Goal: Information Seeking & Learning: Learn about a topic

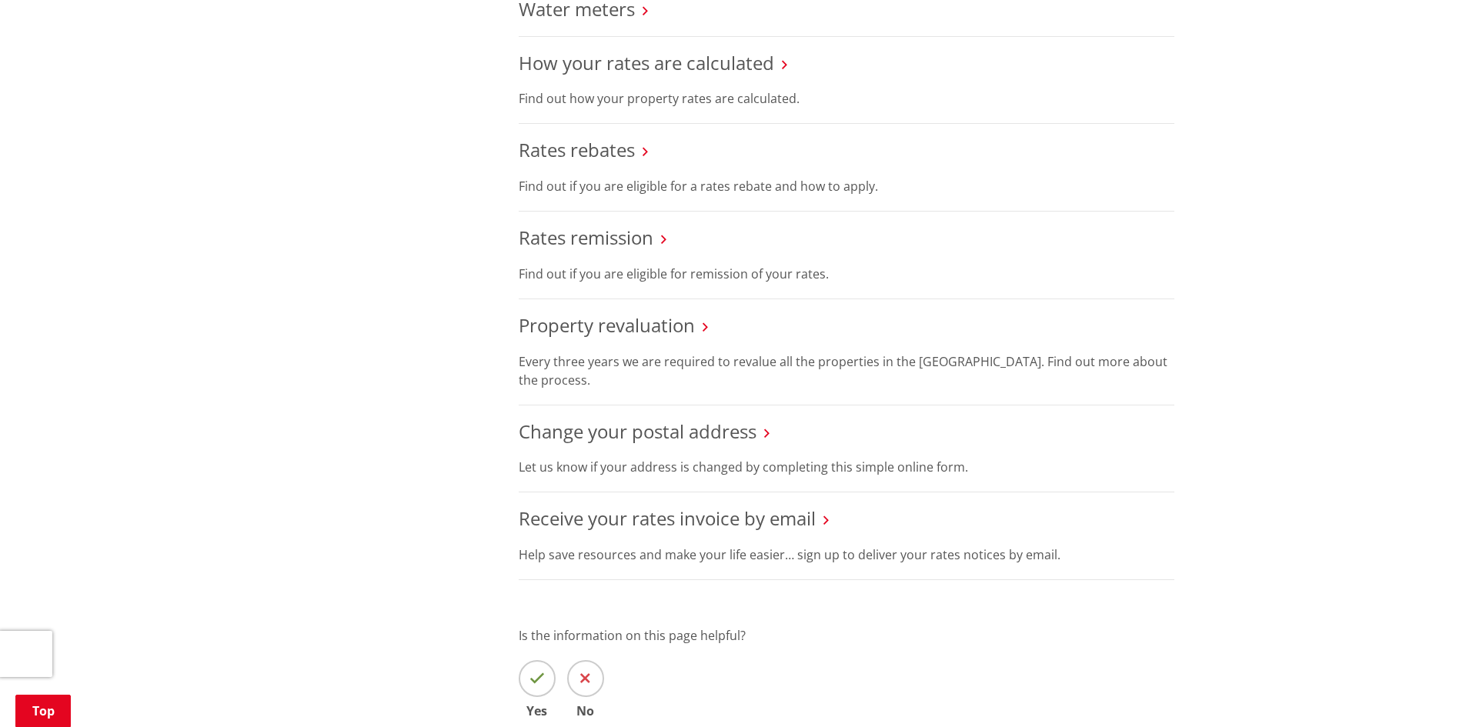
scroll to position [924, 0]
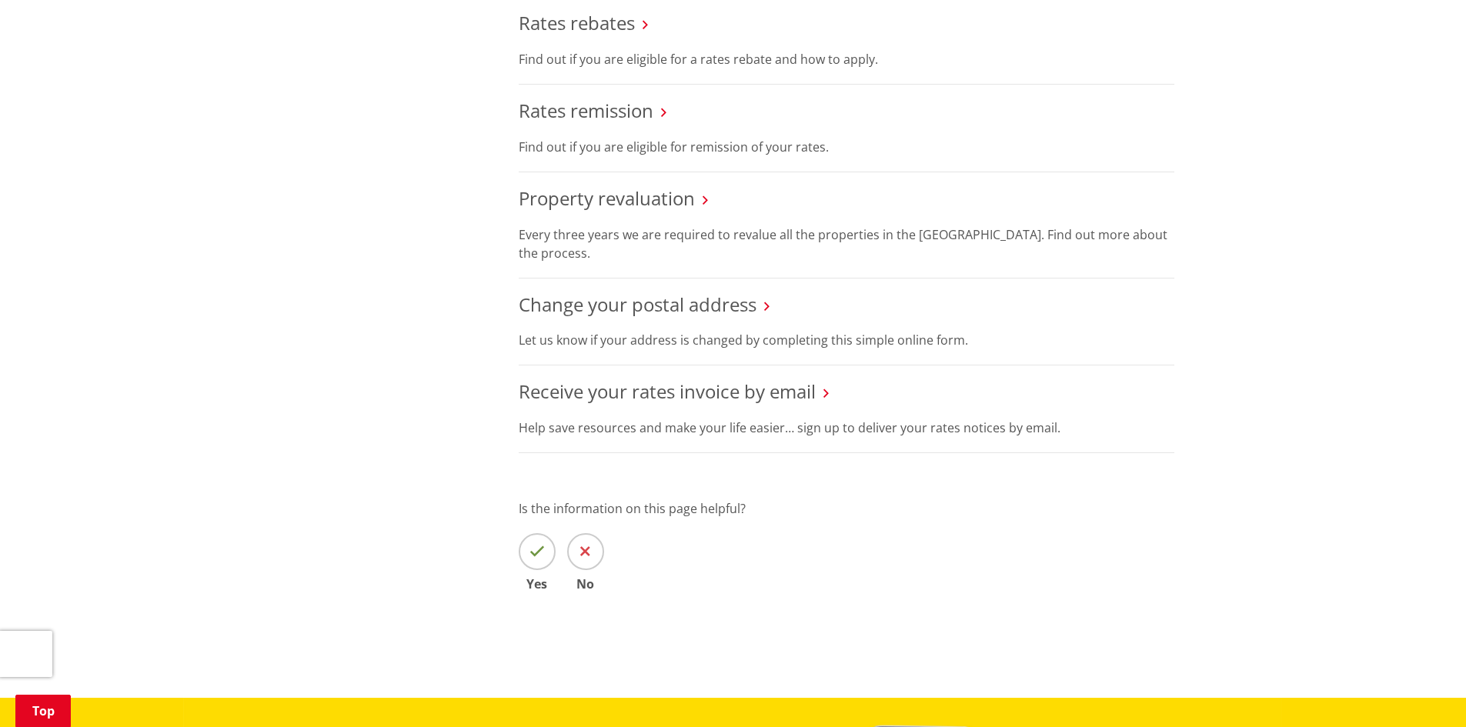
drag, startPoint x: 777, startPoint y: 409, endPoint x: 1288, endPoint y: 433, distance: 511.8
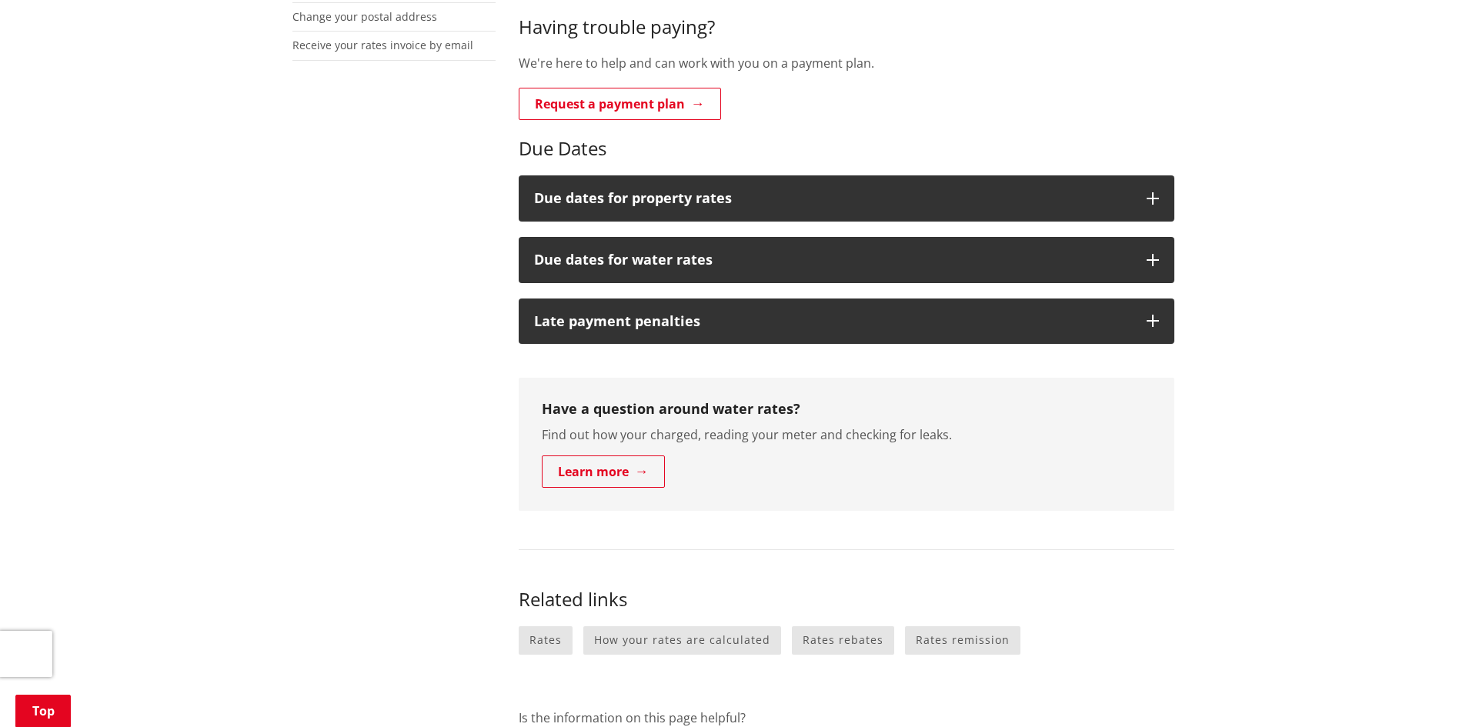
scroll to position [539, 0]
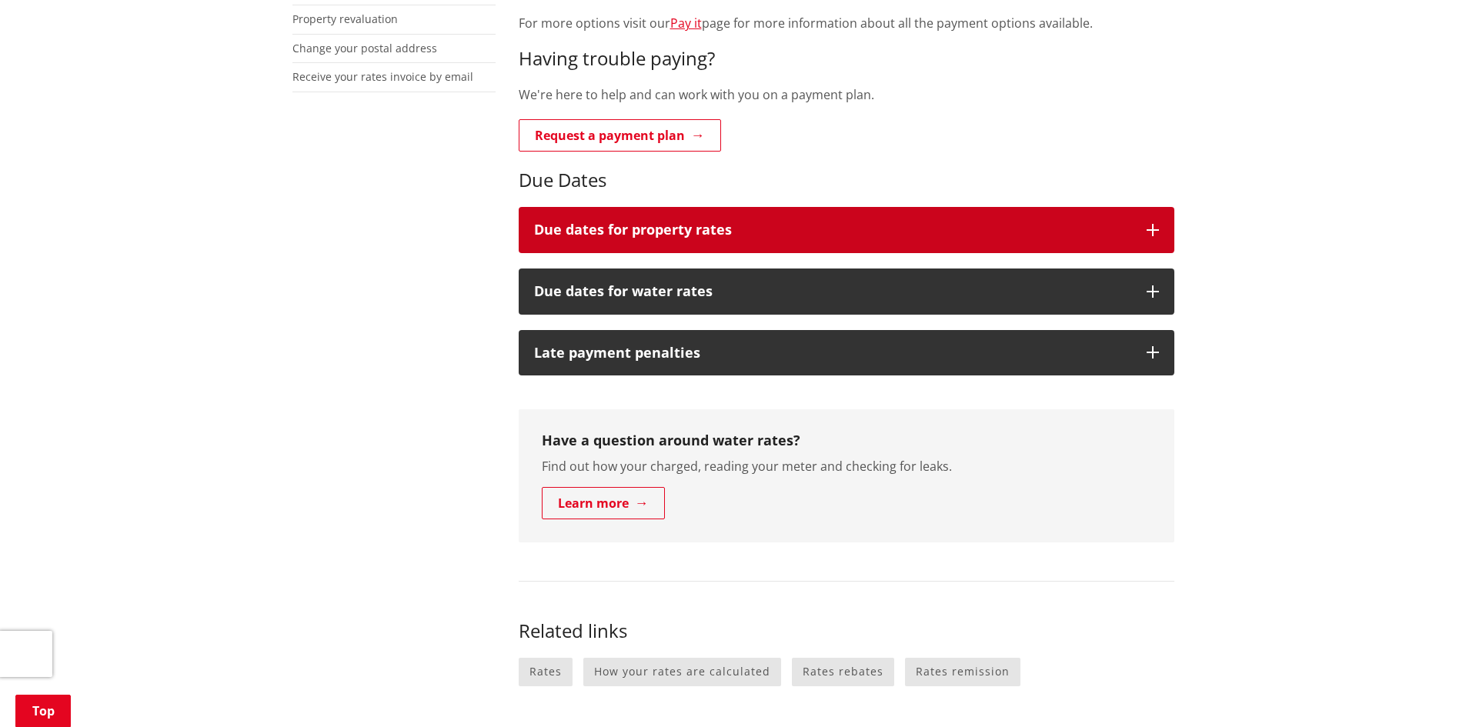
click at [936, 221] on button "Due dates for property rates" at bounding box center [847, 230] width 656 height 46
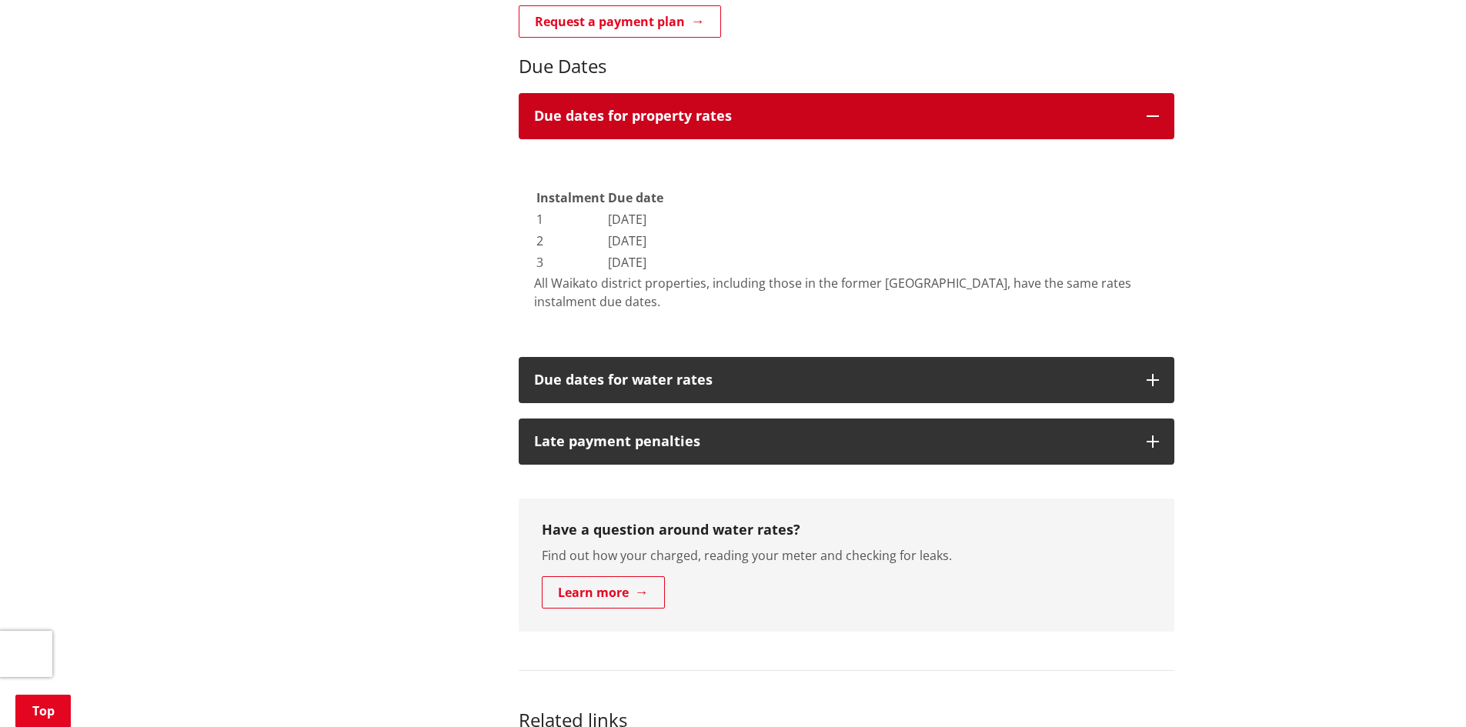
scroll to position [847, 0]
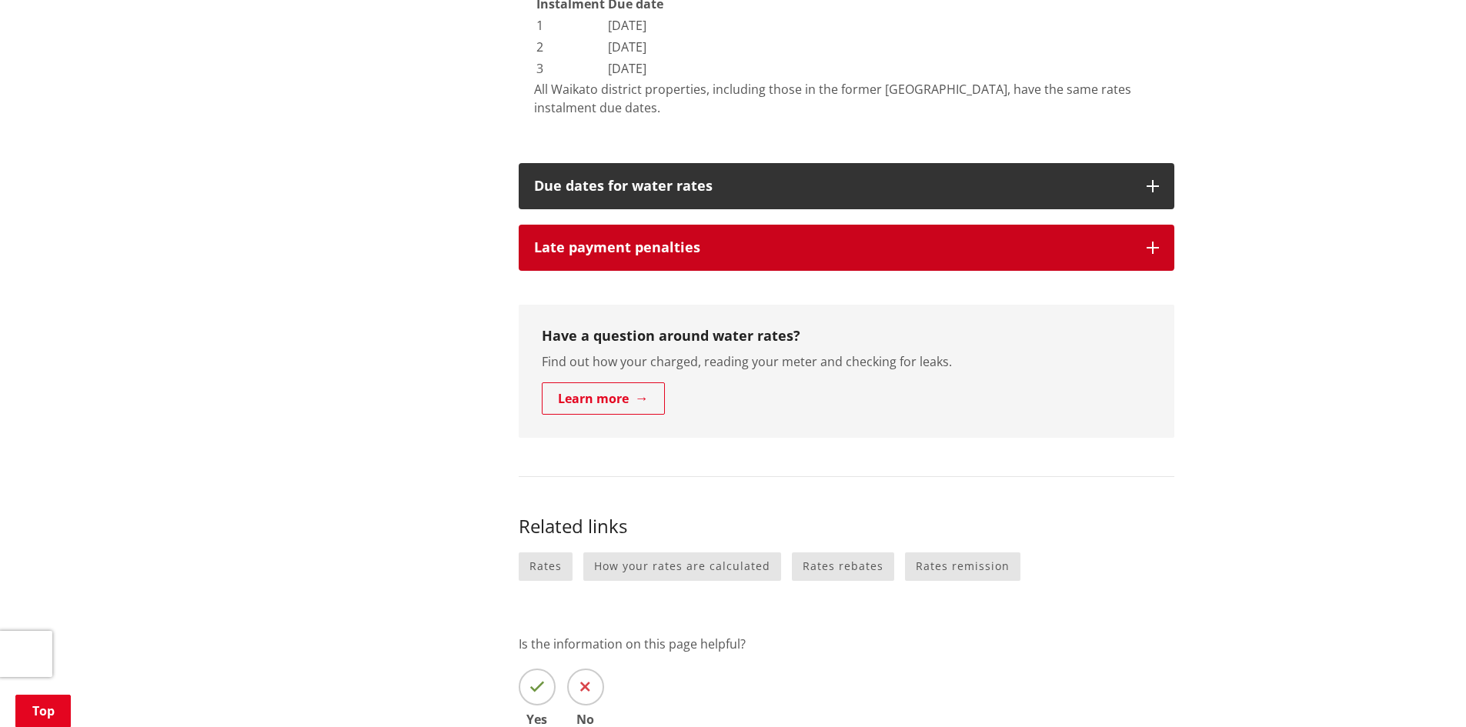
click at [917, 249] on h3 "Late payment penalties" at bounding box center [832, 247] width 597 height 15
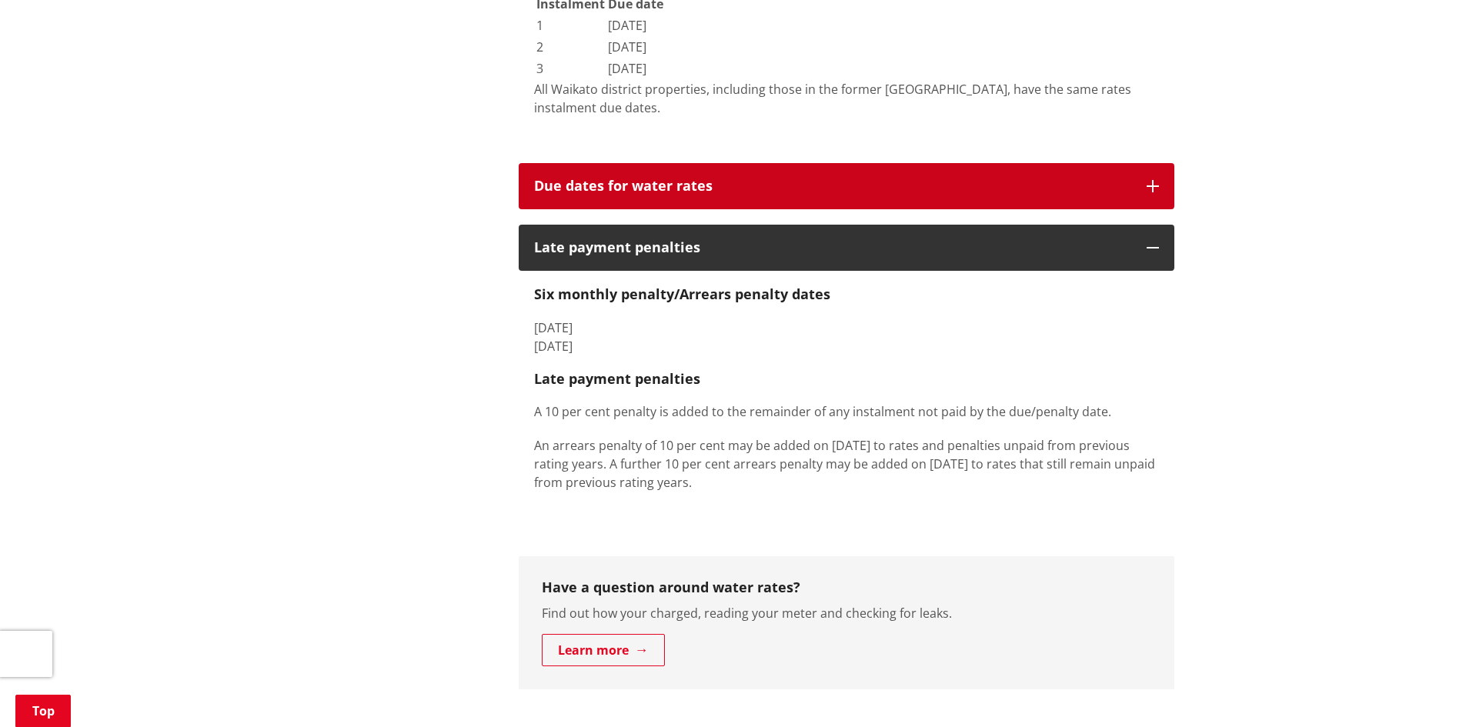
click at [659, 197] on button "Due dates for water rates" at bounding box center [847, 186] width 656 height 46
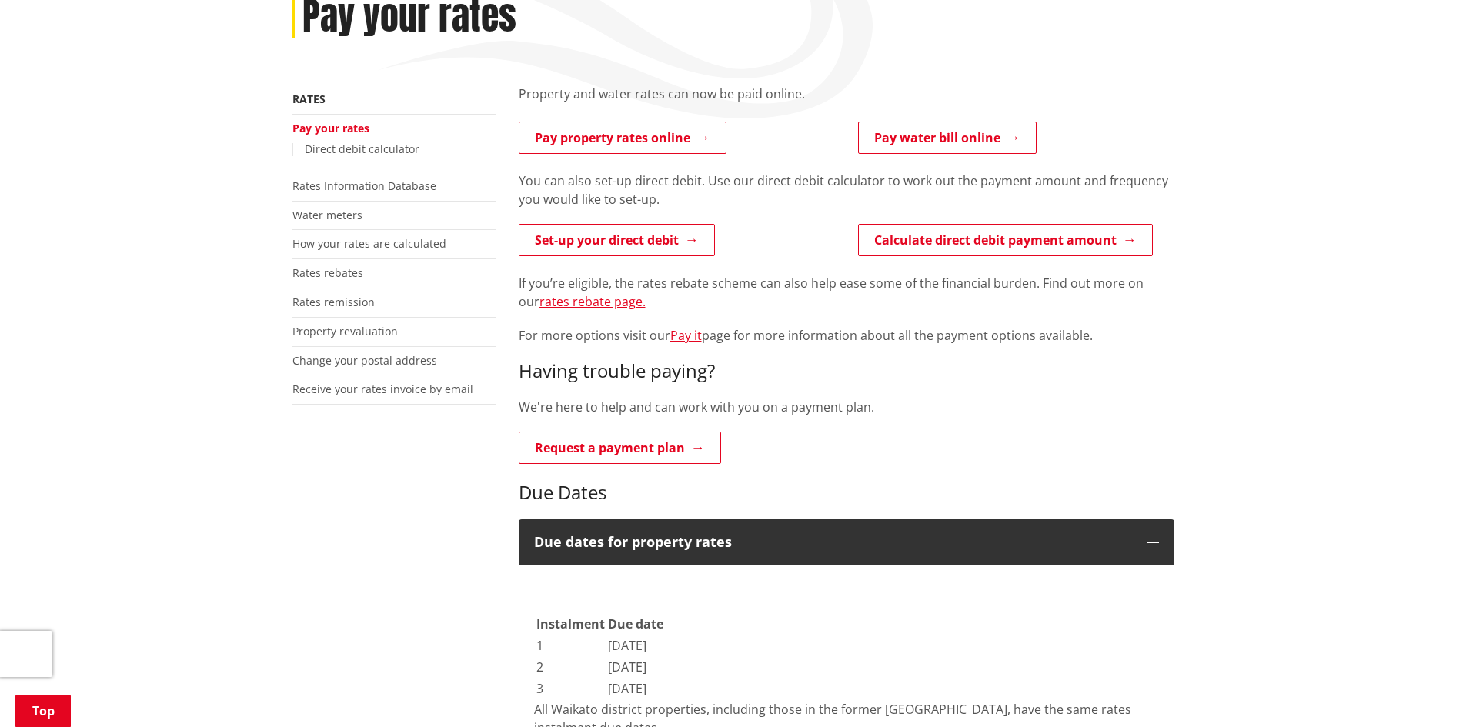
scroll to position [77, 0]
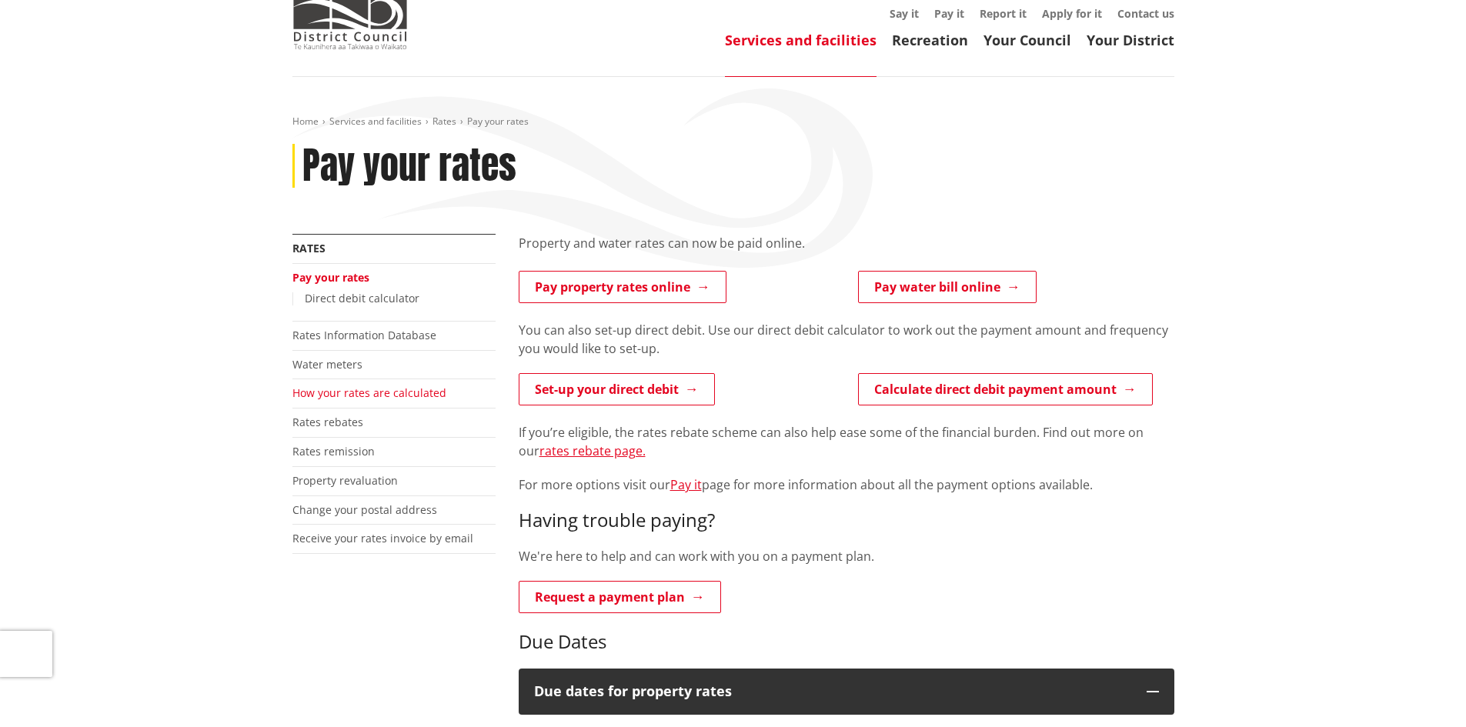
click at [361, 400] on link "How your rates are calculated" at bounding box center [370, 393] width 154 height 15
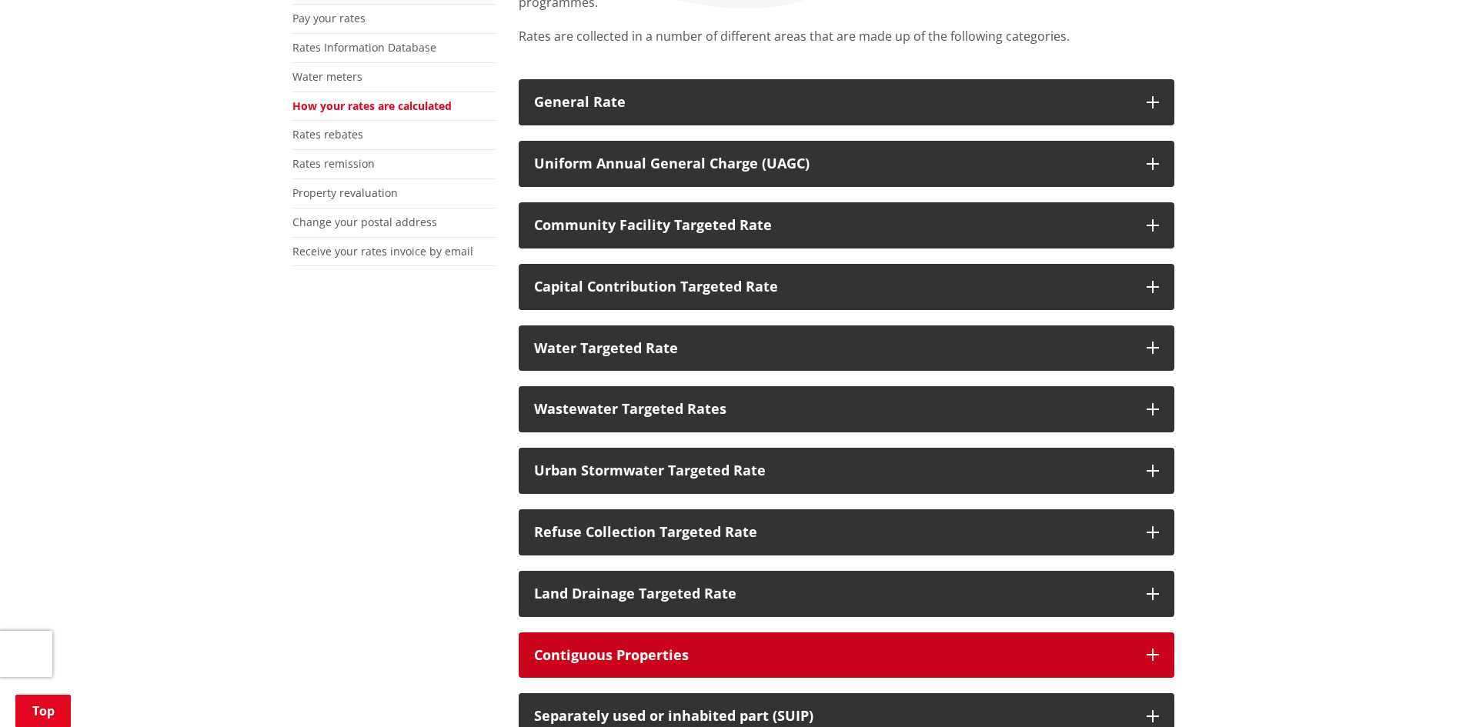
scroll to position [308, 0]
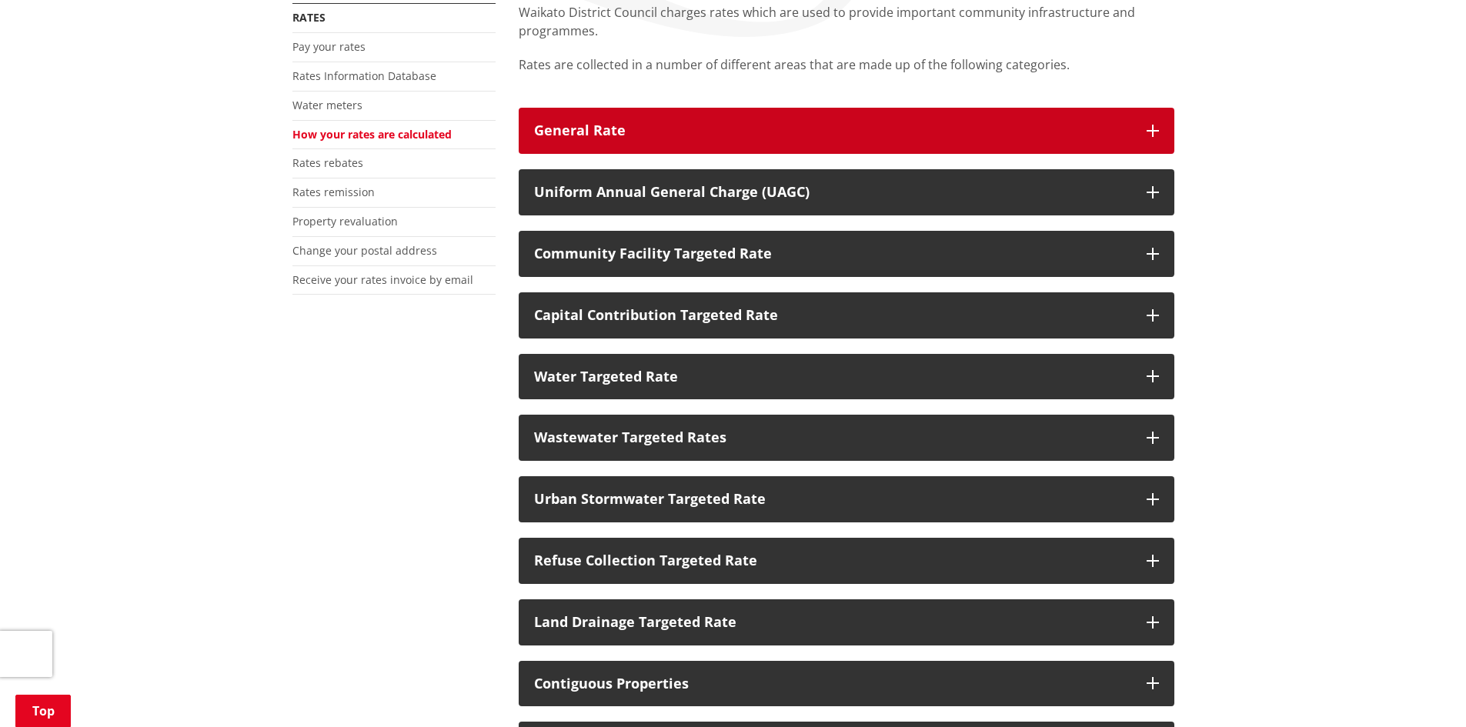
click at [849, 129] on div "General Rate" at bounding box center [832, 130] width 597 height 15
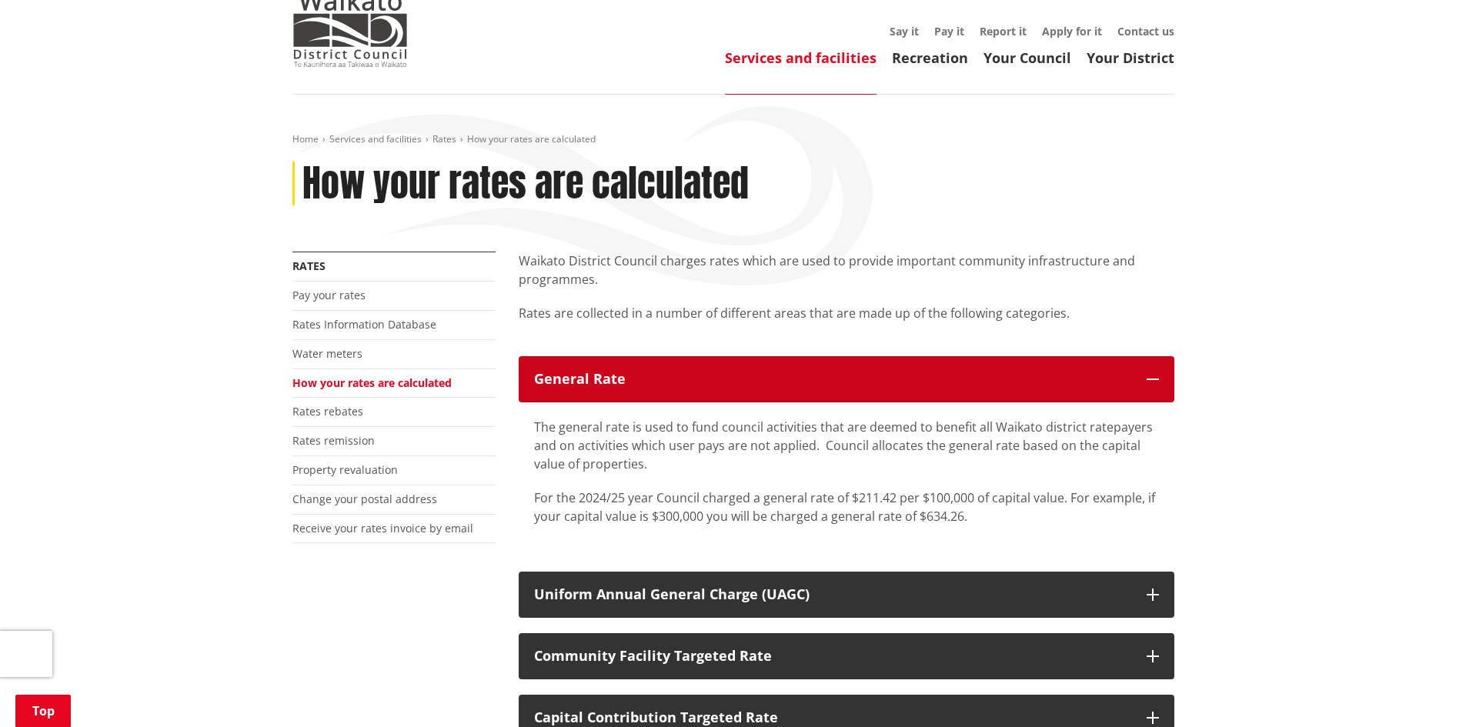
scroll to position [0, 0]
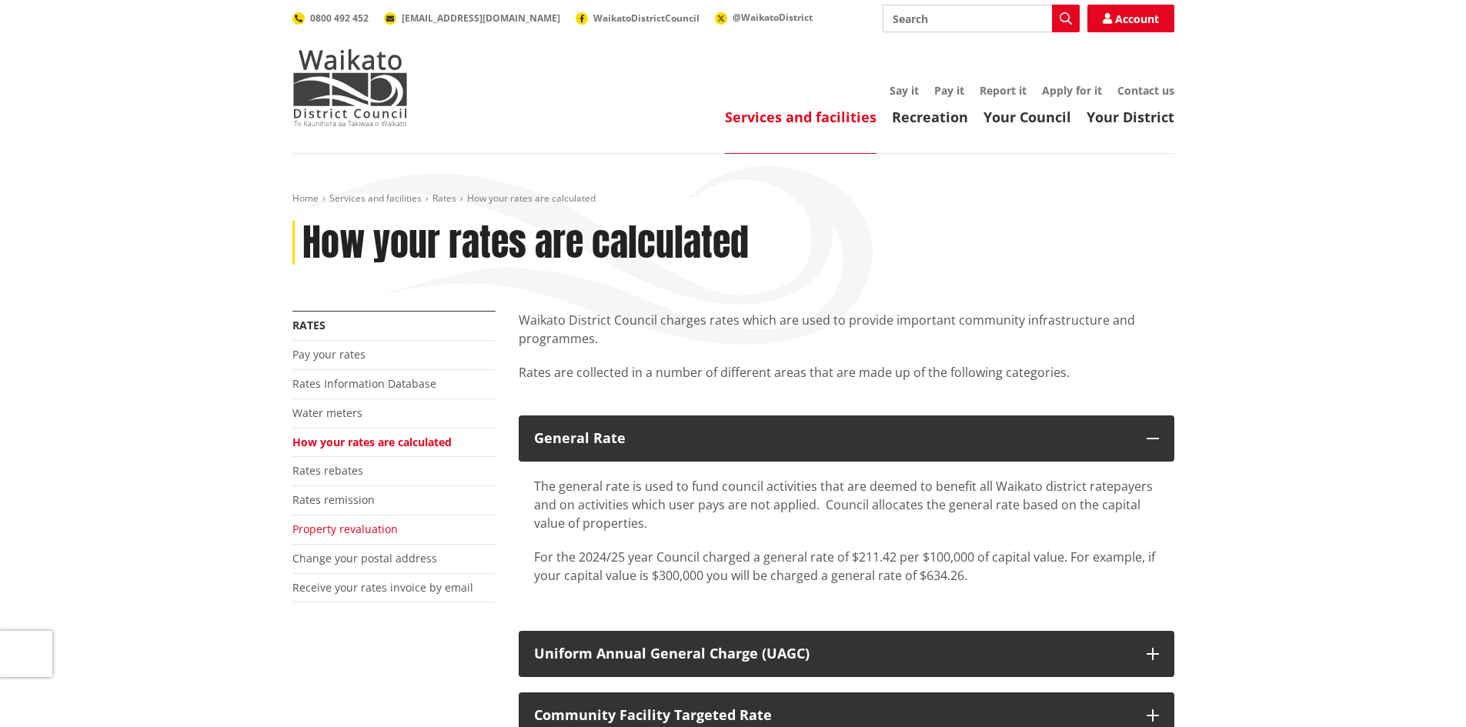
click at [347, 531] on link "Property revaluation" at bounding box center [345, 529] width 105 height 15
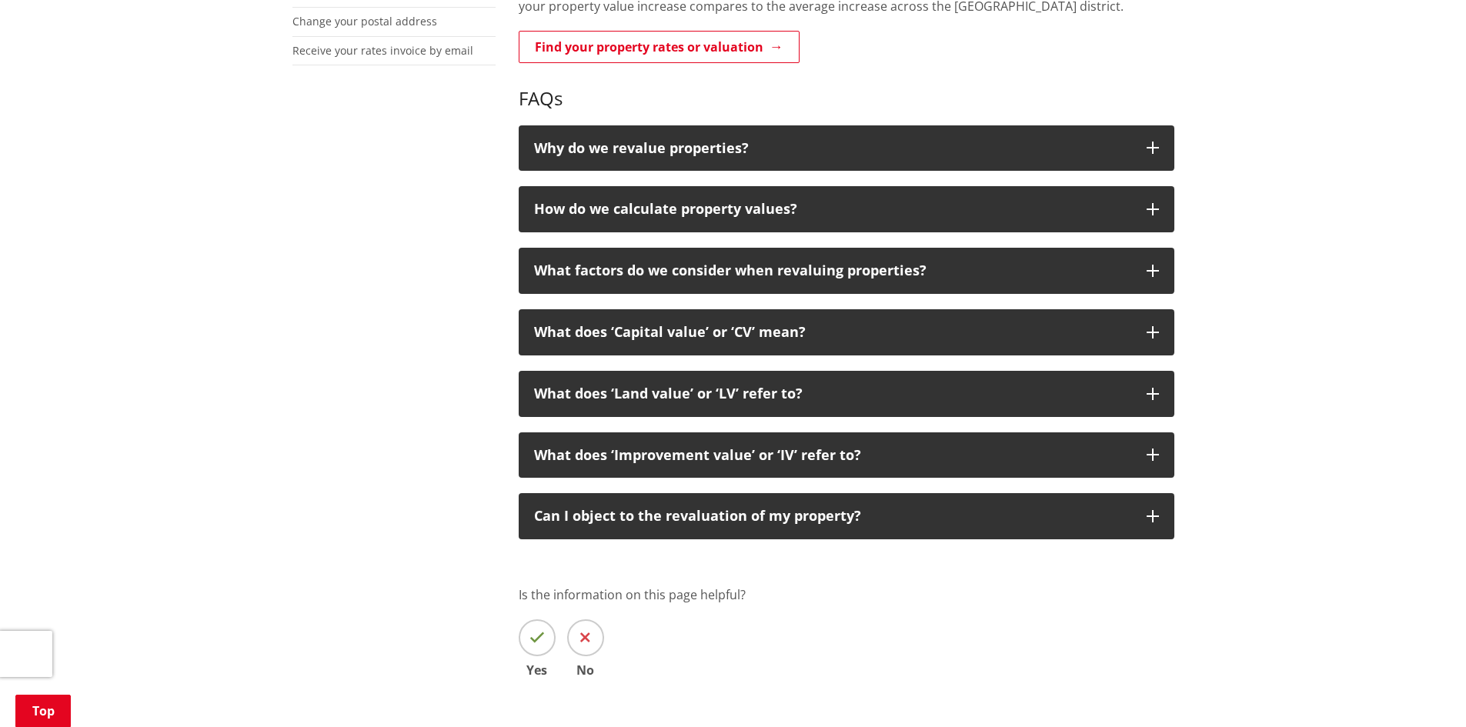
scroll to position [539, 0]
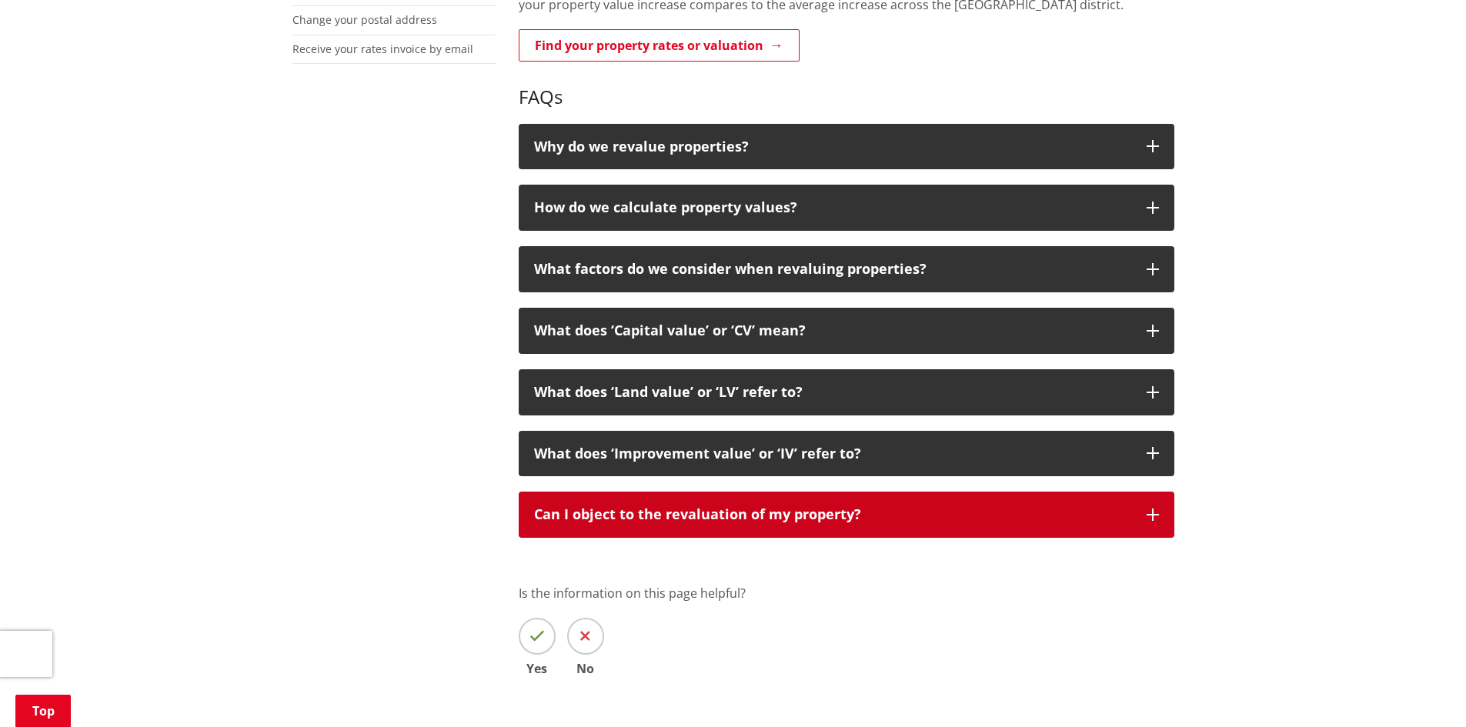
click at [967, 505] on button "Can I object to the revaluation of my property?" at bounding box center [847, 515] width 656 height 46
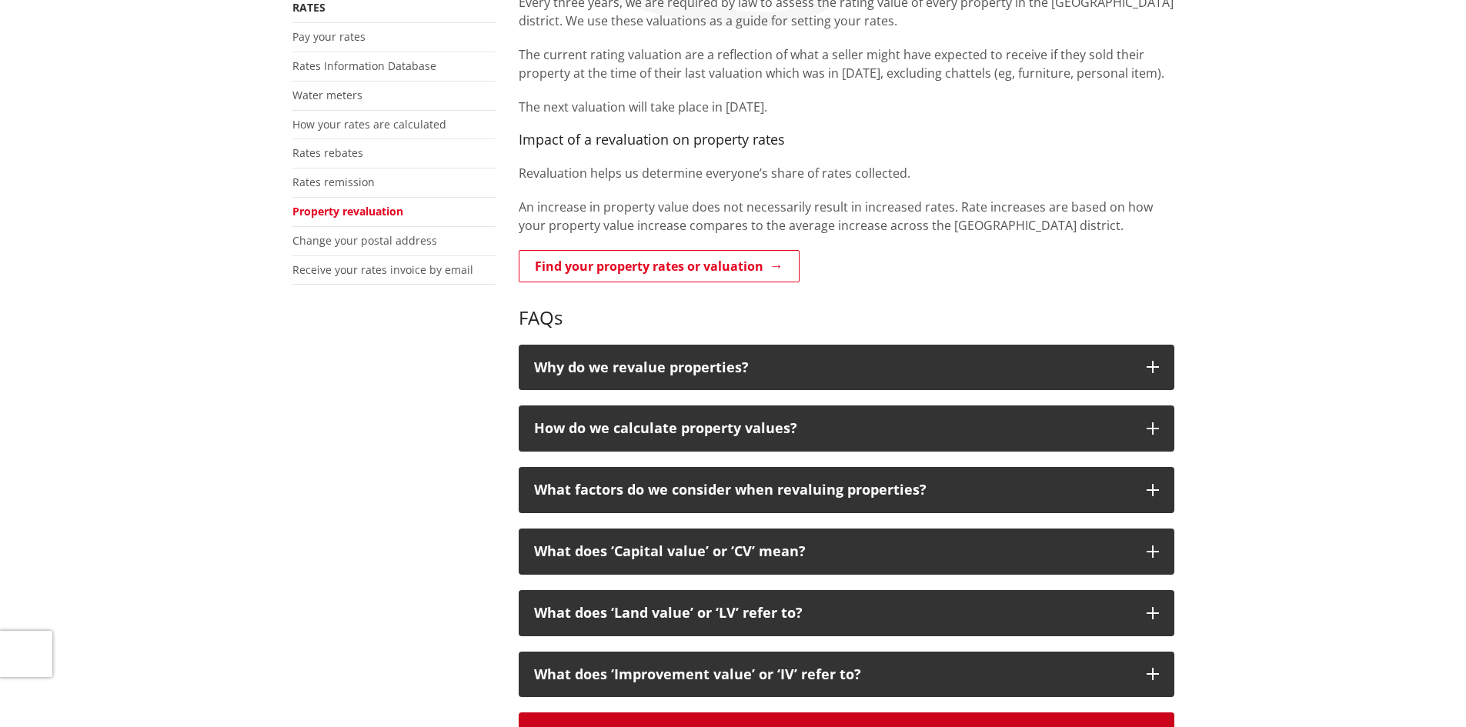
scroll to position [77, 0]
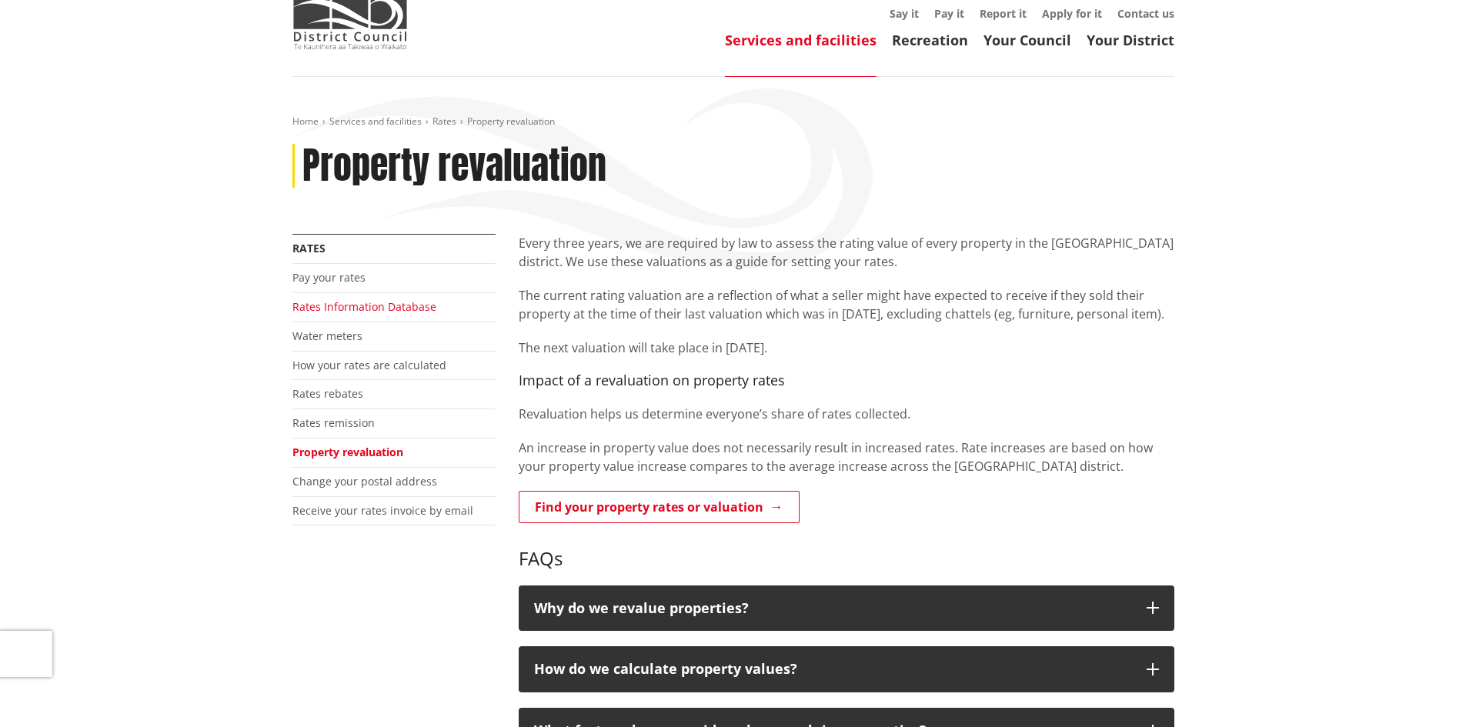
click at [351, 308] on link "Rates Information Database" at bounding box center [365, 306] width 144 height 15
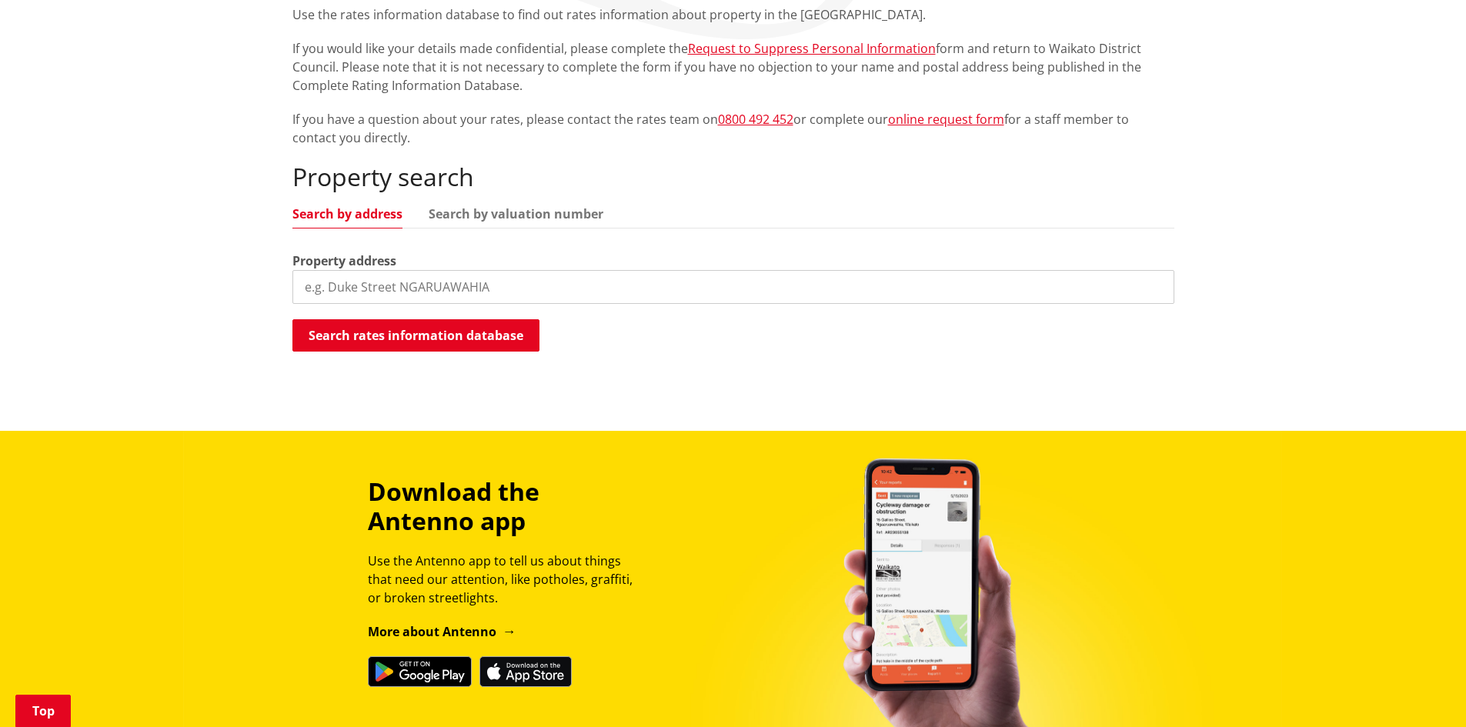
scroll to position [308, 0]
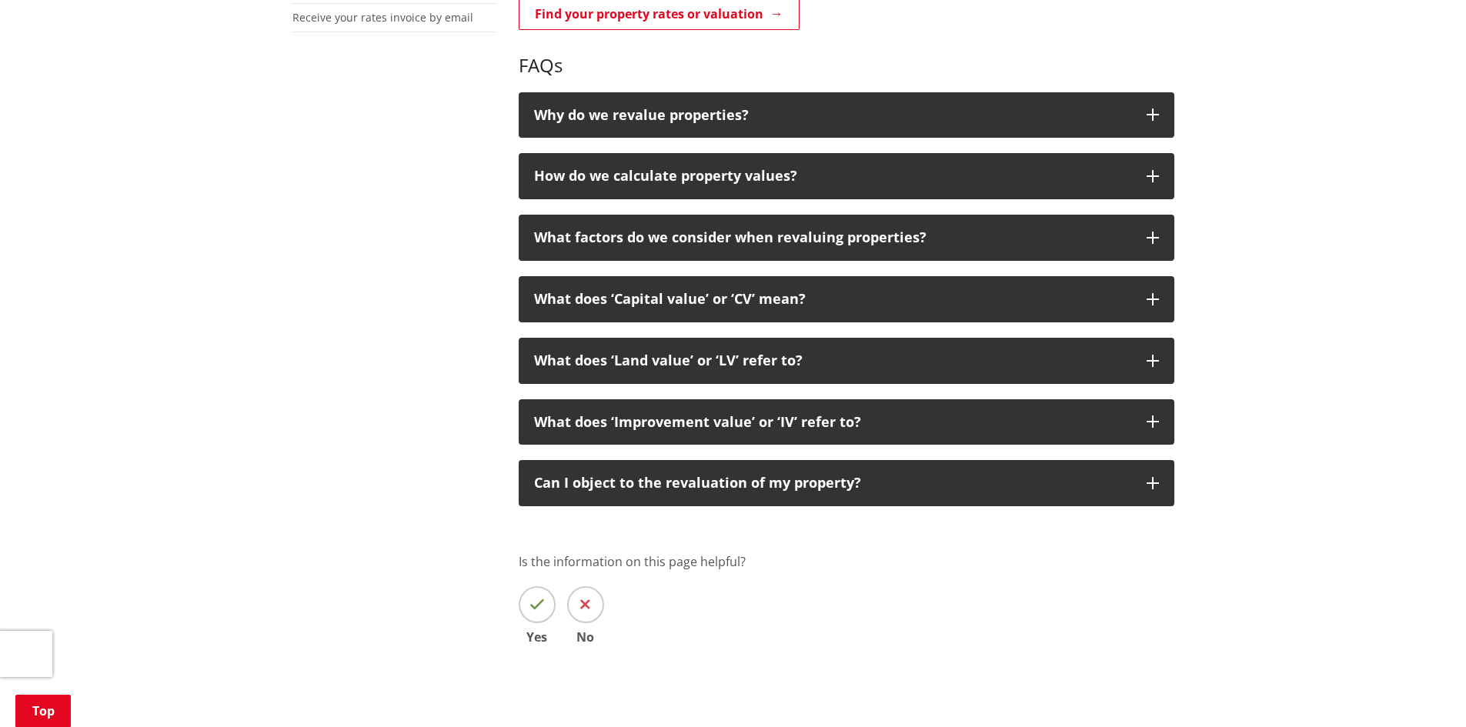
scroll to position [693, 0]
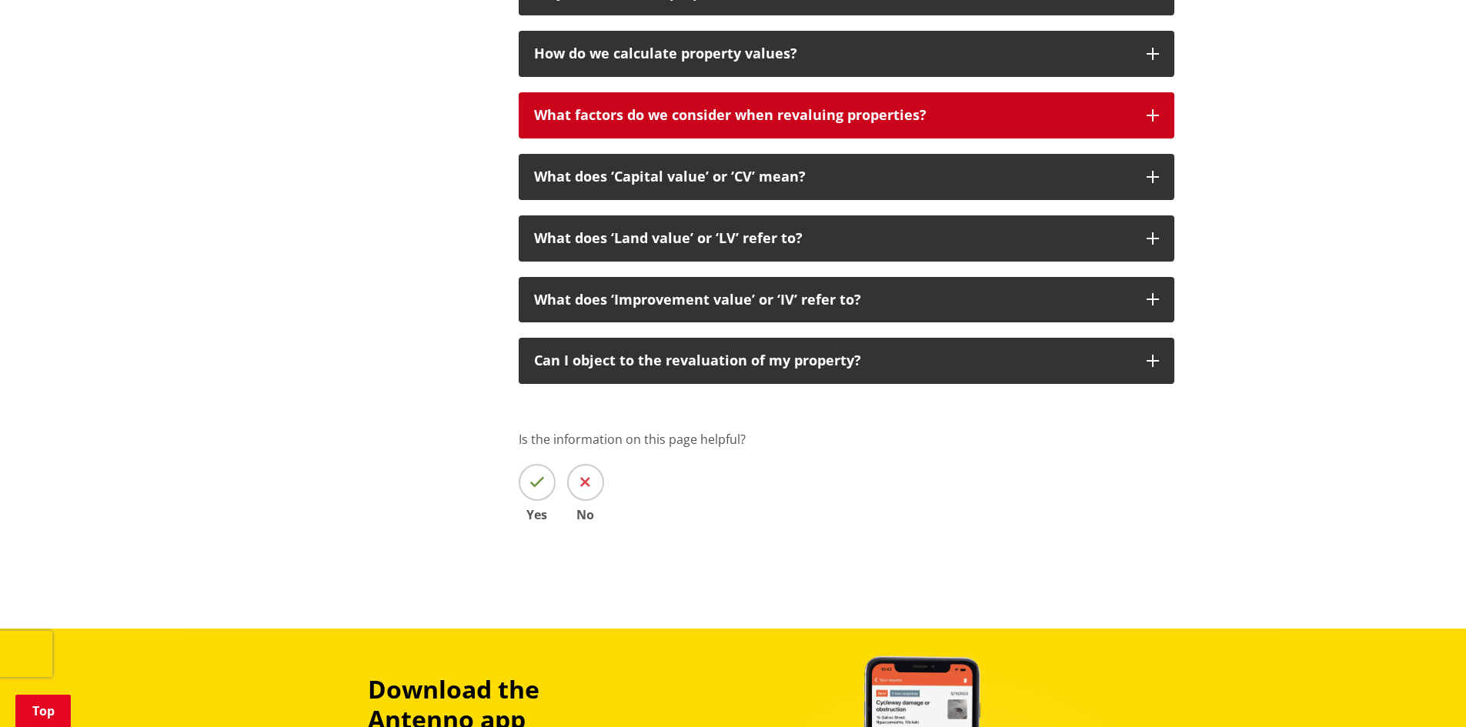
click at [874, 131] on button "What factors do we consider when revaluing properties?" at bounding box center [847, 115] width 656 height 46
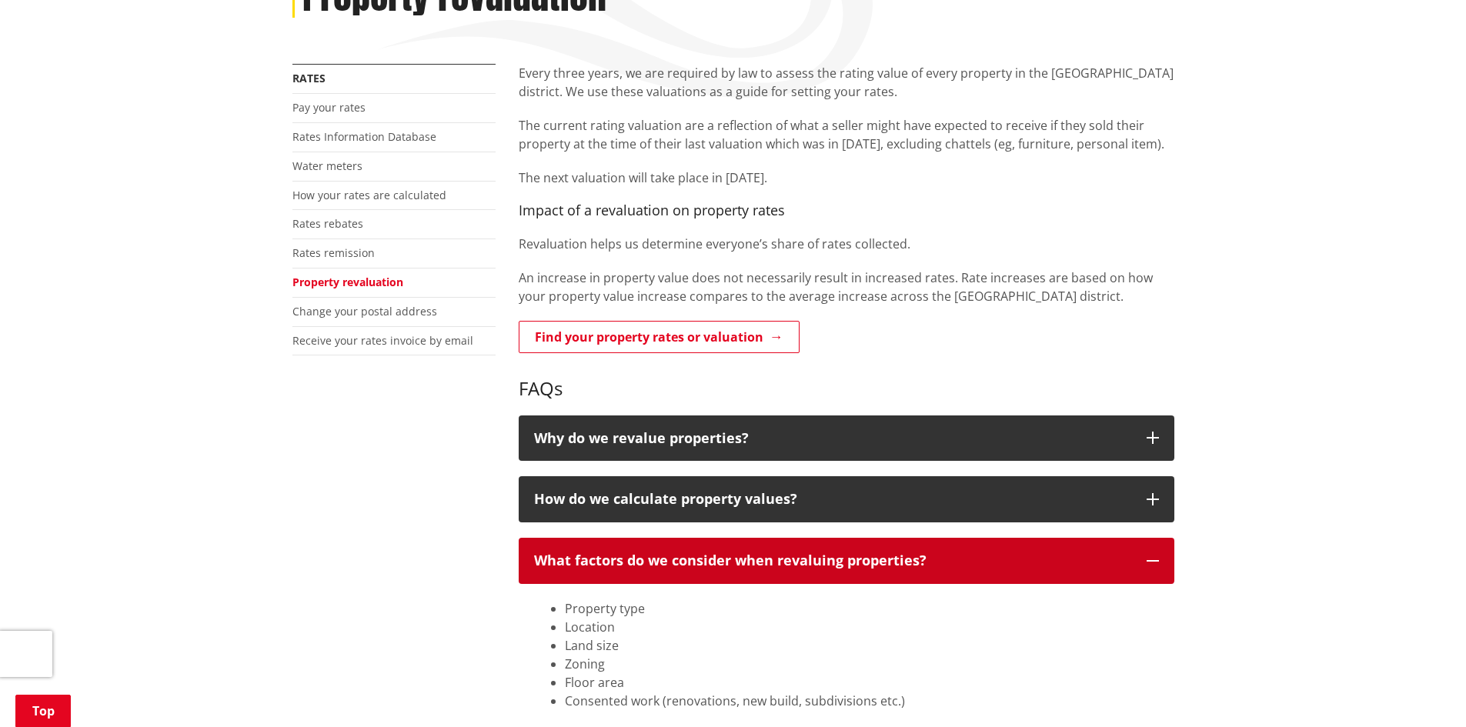
scroll to position [0, 0]
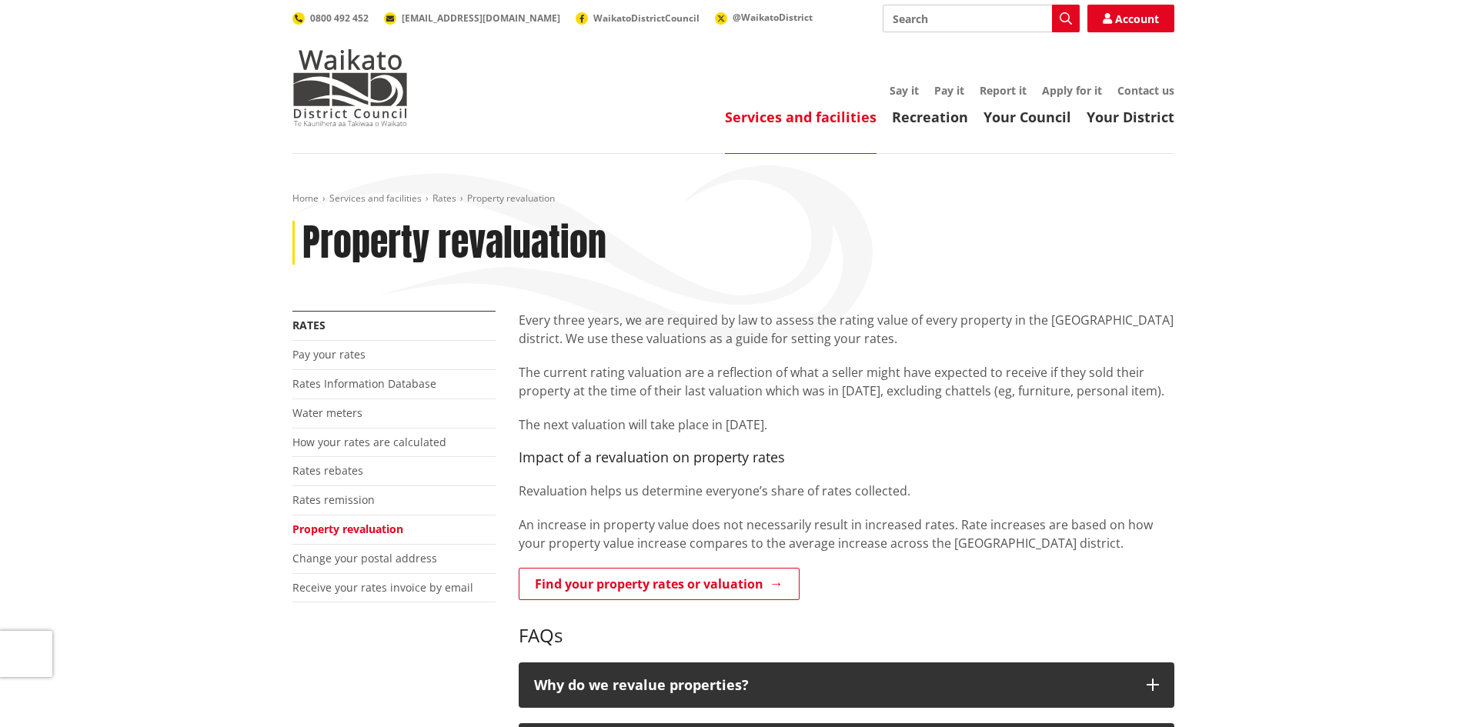
drag, startPoint x: 1186, startPoint y: 405, endPoint x: 1212, endPoint y: 391, distance: 30.3
